Goal: Transaction & Acquisition: Download file/media

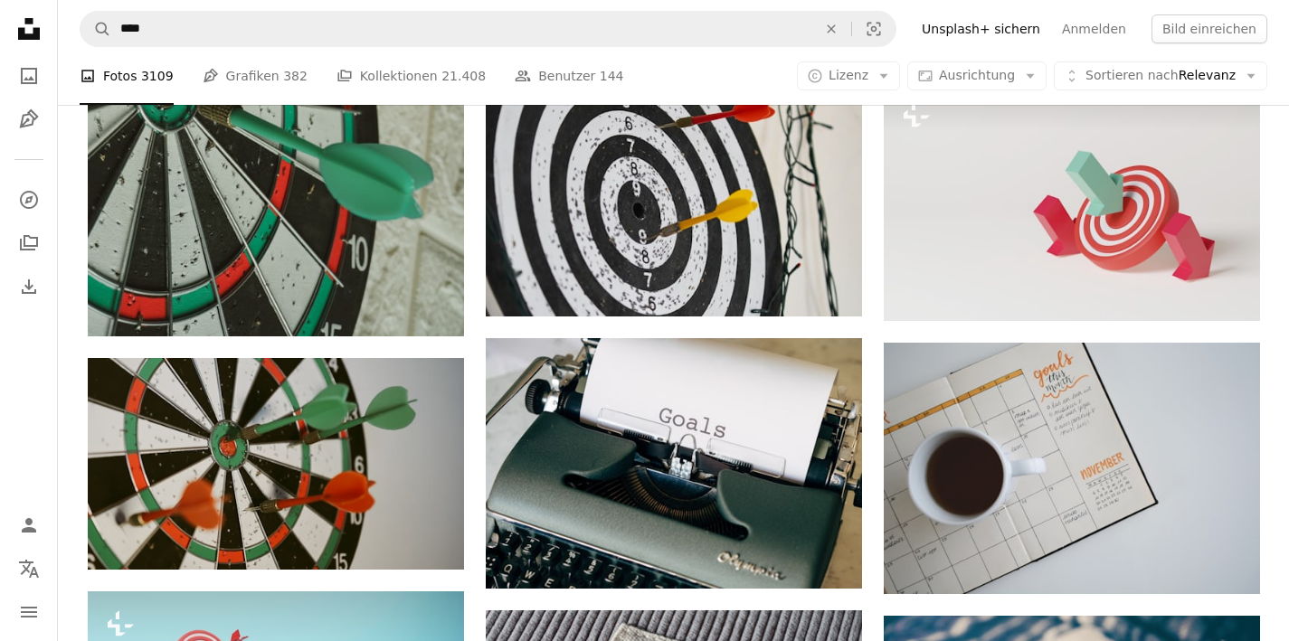
scroll to position [118, 0]
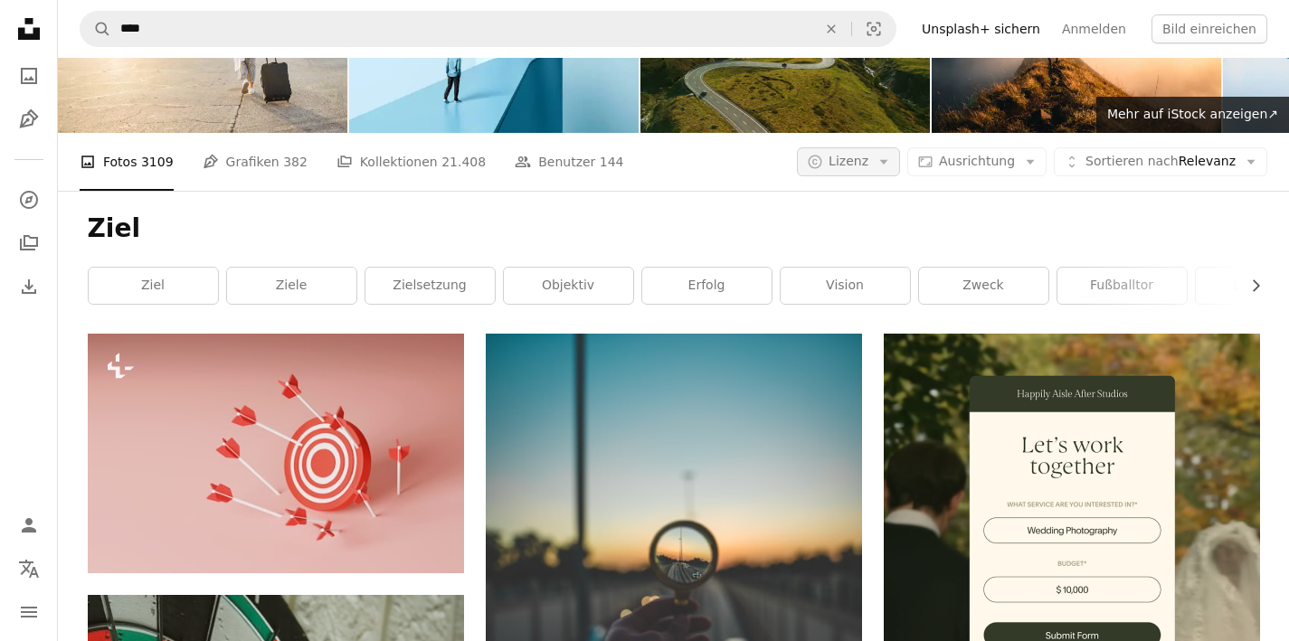
click at [892, 157] on icon "Arrow down" at bounding box center [884, 162] width 16 height 16
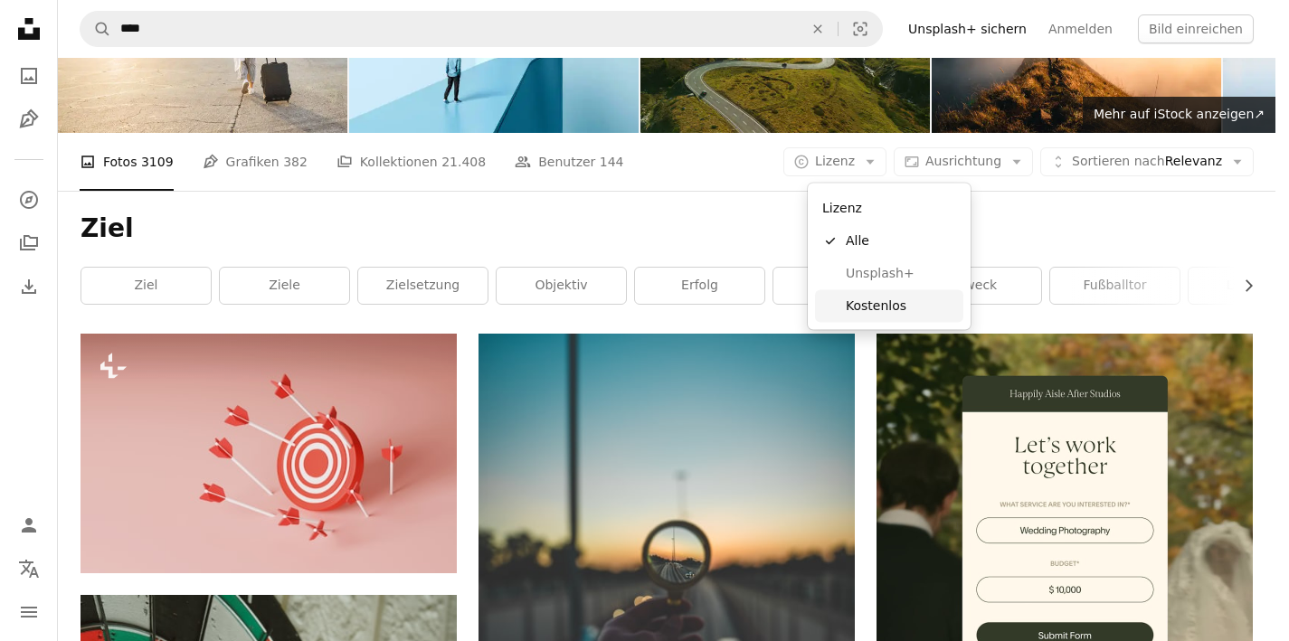
click at [887, 300] on span "Kostenlos" at bounding box center [901, 306] width 110 height 18
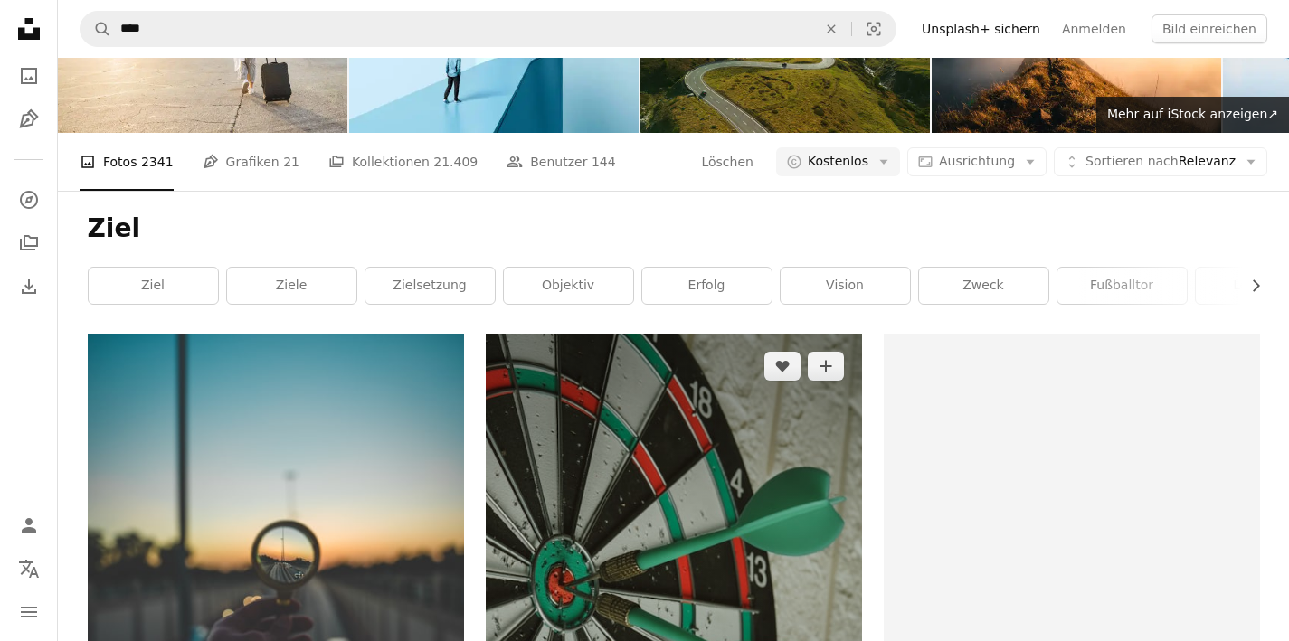
scroll to position [651, 0]
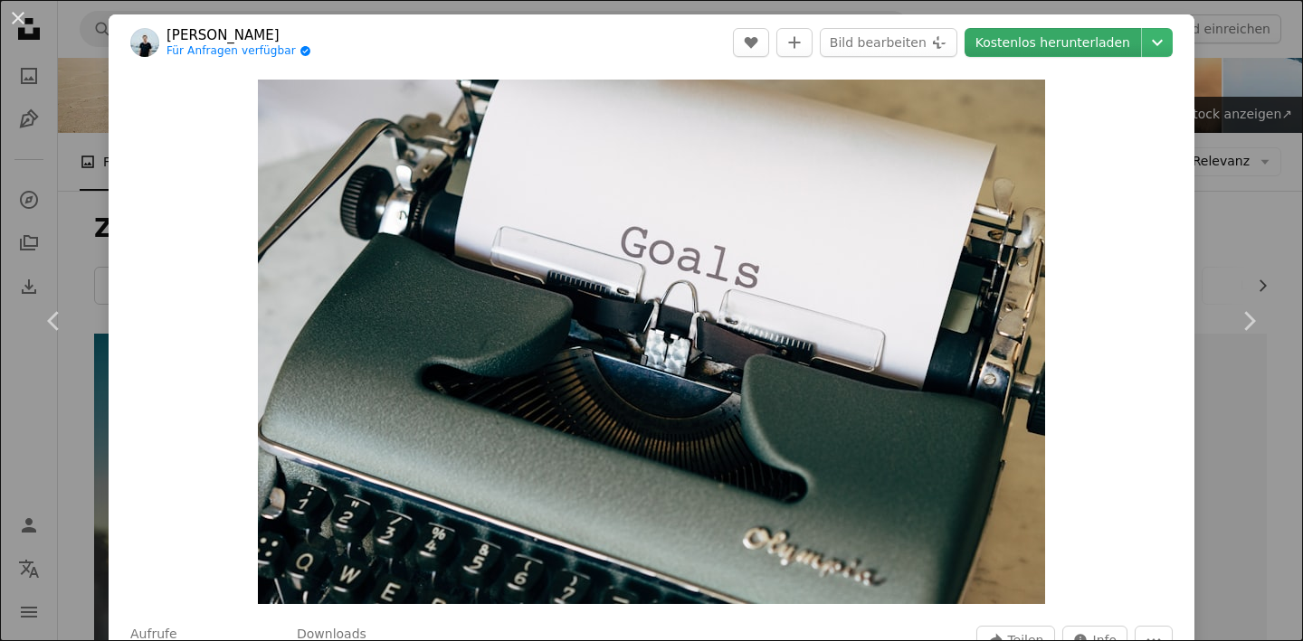
click at [1063, 44] on link "Kostenlos herunterladen" at bounding box center [1052, 42] width 176 height 29
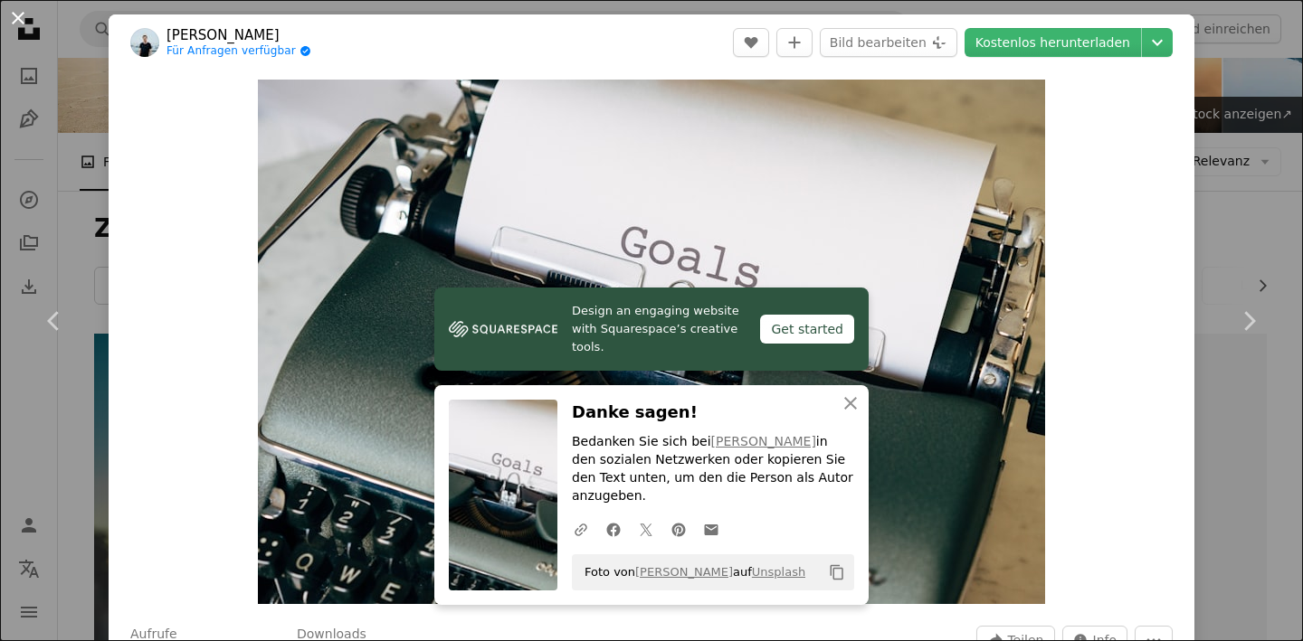
click at [18, 19] on button "An X shape" at bounding box center [18, 18] width 22 height 22
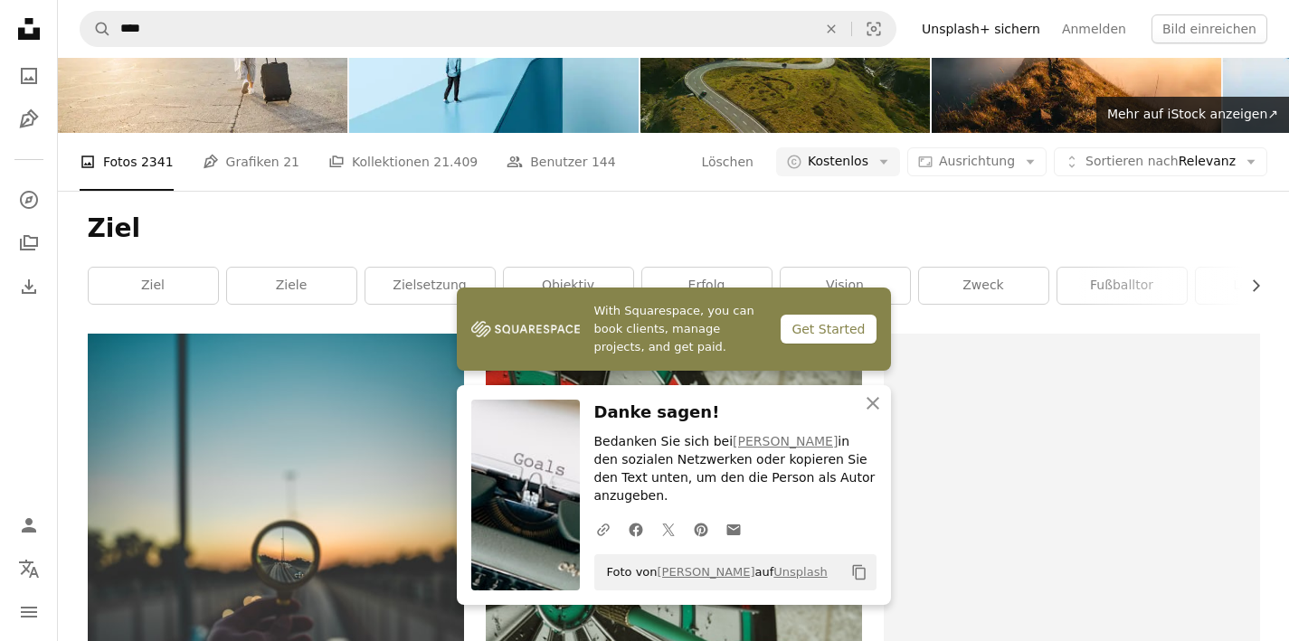
scroll to position [472, 0]
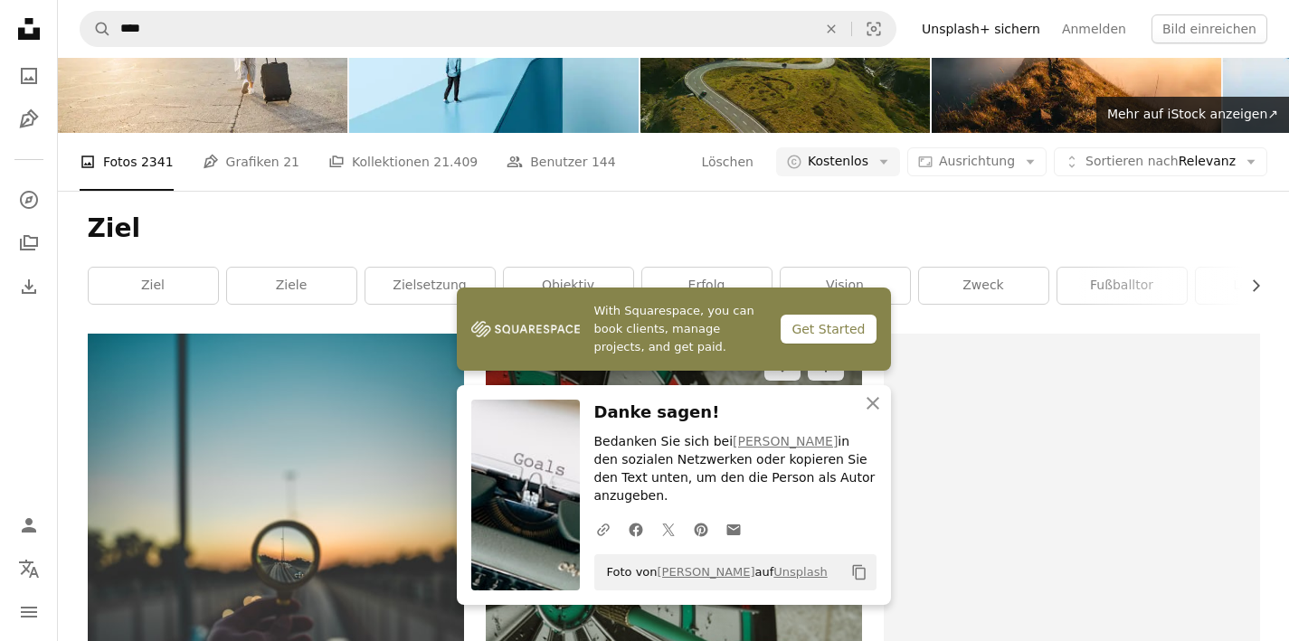
click at [648, 334] on img at bounding box center [674, 585] width 376 height 502
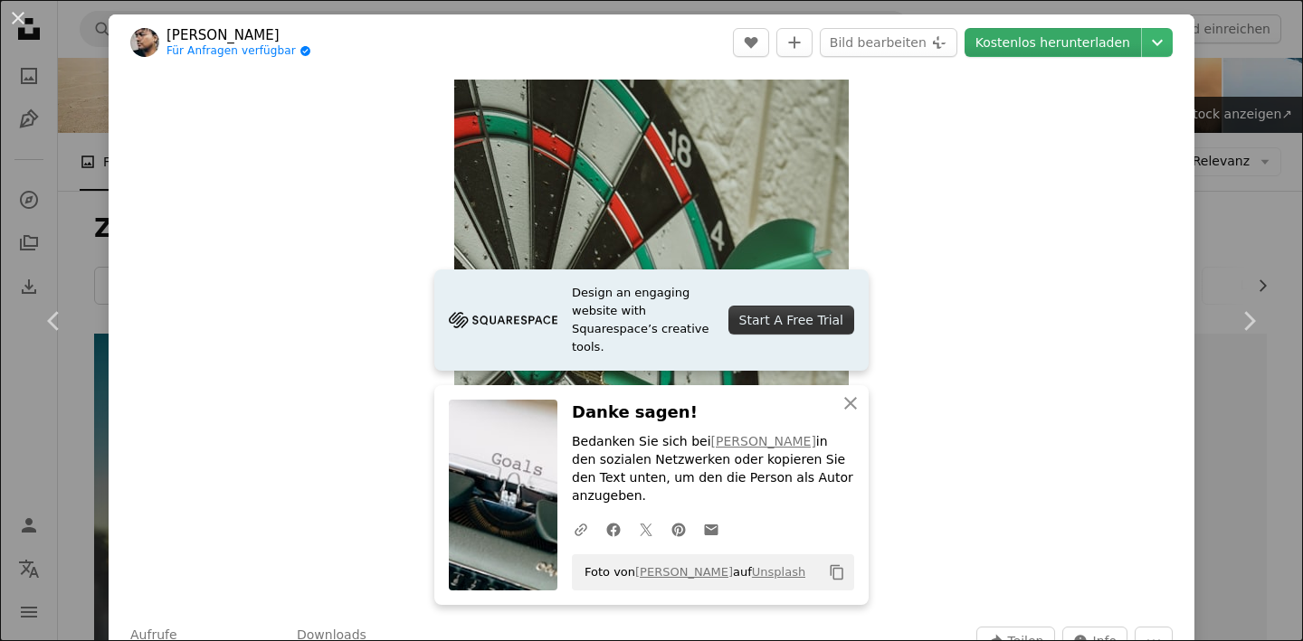
click at [1017, 54] on link "Kostenlos herunterladen" at bounding box center [1052, 42] width 176 height 29
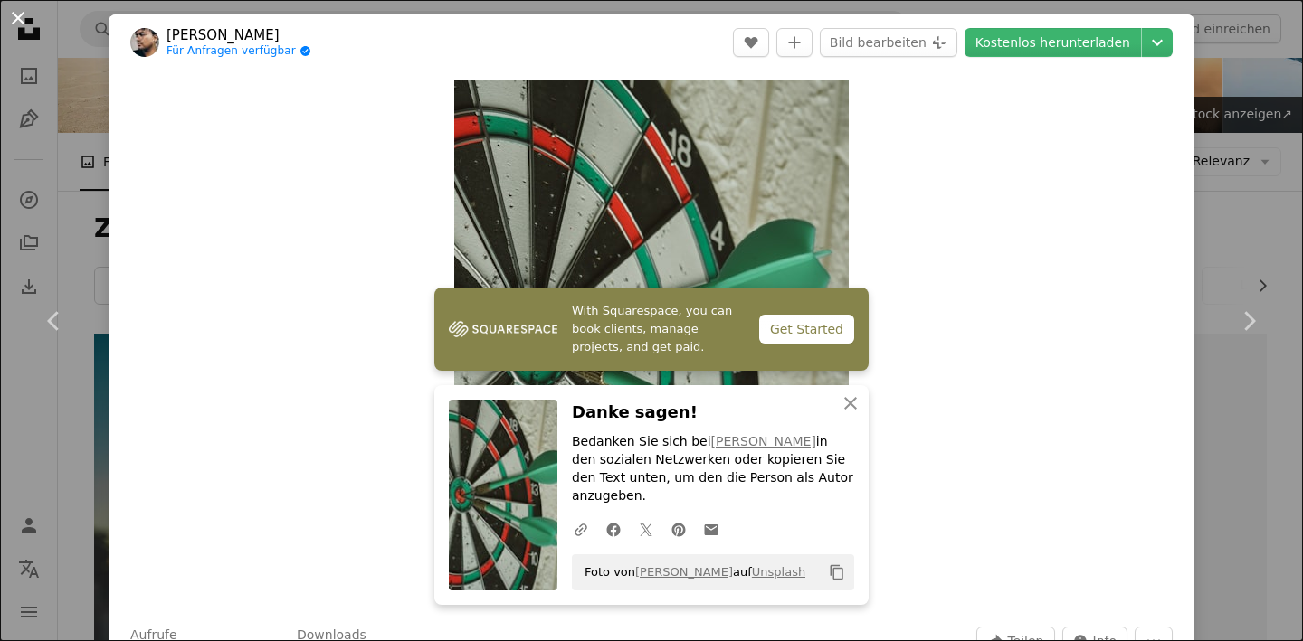
click at [15, 24] on button "An X shape" at bounding box center [18, 18] width 22 height 22
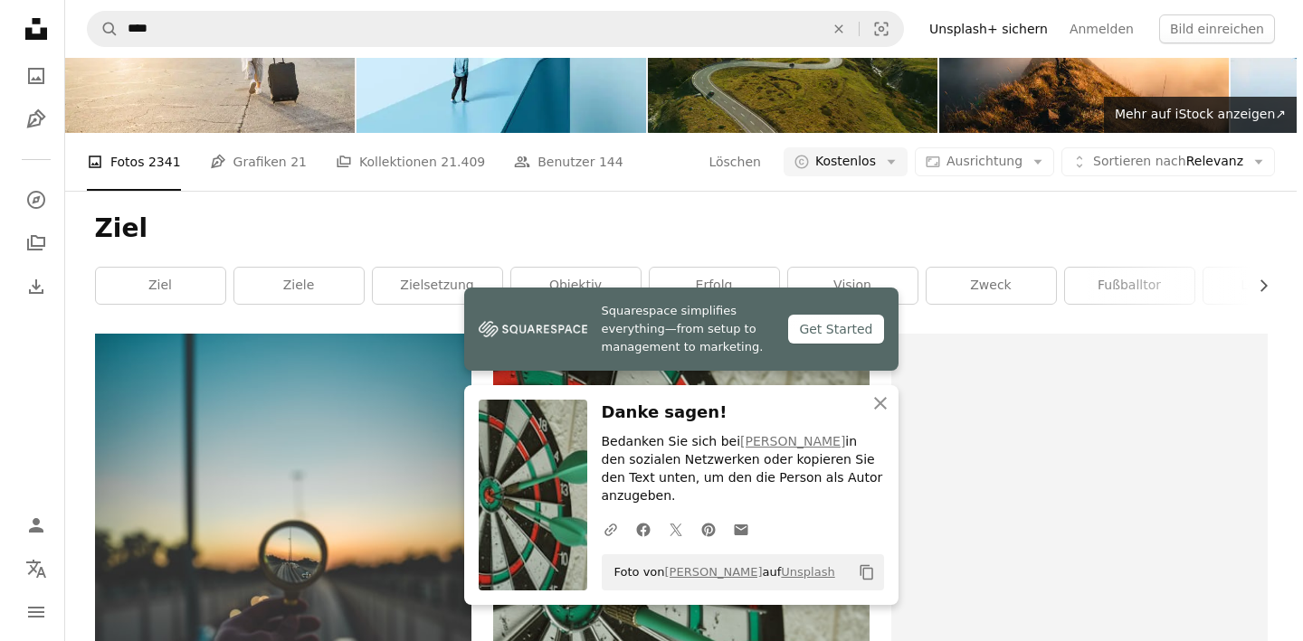
scroll to position [703, 0]
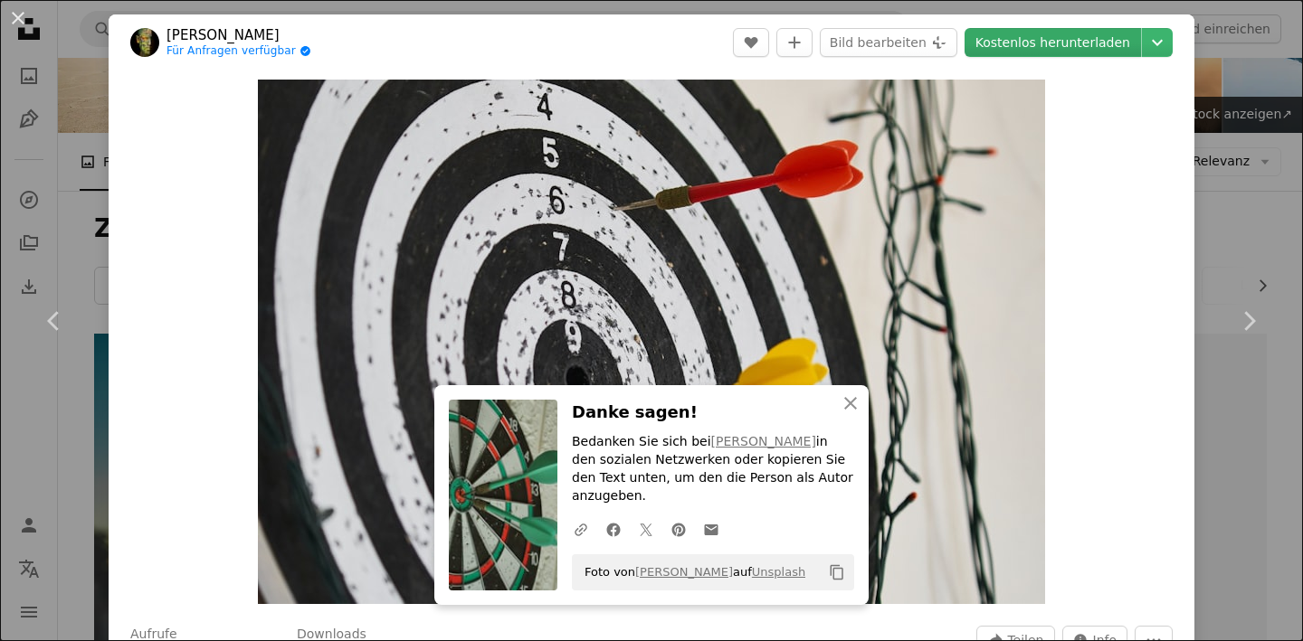
click at [1053, 43] on link "Kostenlos herunterladen" at bounding box center [1052, 42] width 176 height 29
